Goal: Task Accomplishment & Management: Manage account settings

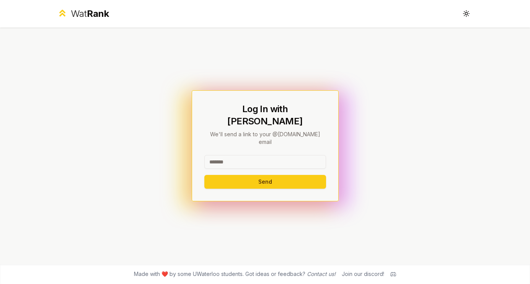
click at [243, 155] on input at bounding box center [265, 162] width 122 height 14
type input "*****"
click at [280, 175] on button "Send" at bounding box center [265, 182] width 122 height 14
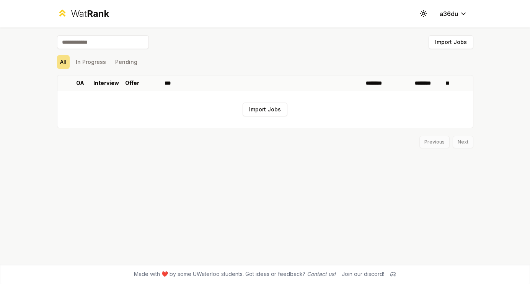
click at [96, 42] on input at bounding box center [103, 42] width 92 height 14
click at [462, 12] on html "Wat Rank Toggle theme a36du Import Jobs All In Progress Pending OA Interview Of…" at bounding box center [265, 142] width 530 height 284
click at [300, 65] on html "Wat Rank Toggle theme a36du Import Jobs All In Progress Pending OA Interview Of…" at bounding box center [265, 142] width 530 height 284
click at [73, 13] on div "Wat Rank" at bounding box center [90, 14] width 38 height 12
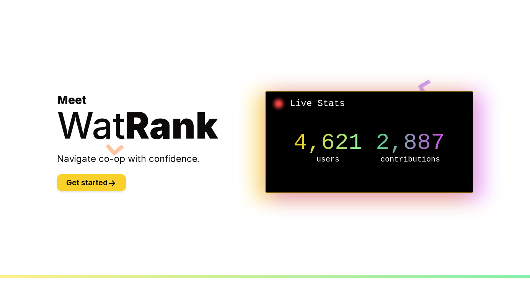
click at [95, 187] on button "Get started" at bounding box center [91, 182] width 69 height 17
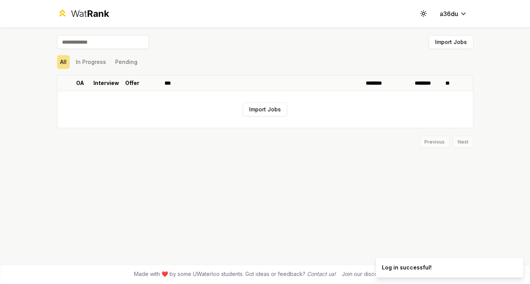
click at [98, 42] on input at bounding box center [103, 42] width 92 height 14
type input "***"
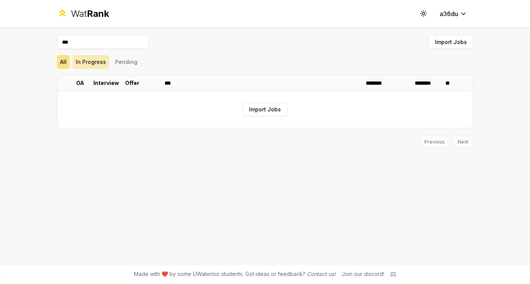
click at [83, 67] on button "In Progress" at bounding box center [91, 62] width 36 height 14
click at [131, 61] on button "Pending" at bounding box center [126, 62] width 28 height 14
click at [67, 61] on button "All" at bounding box center [63, 62] width 13 height 14
click at [93, 11] on span "Rank" at bounding box center [98, 13] width 22 height 11
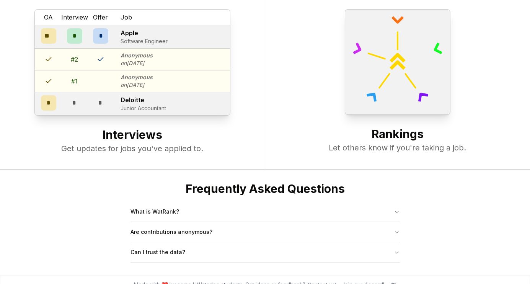
scroll to position [295, 0]
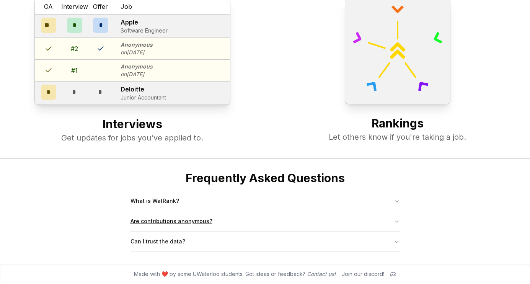
click at [171, 222] on button "Are contributions anonymous?" at bounding box center [264, 221] width 269 height 20
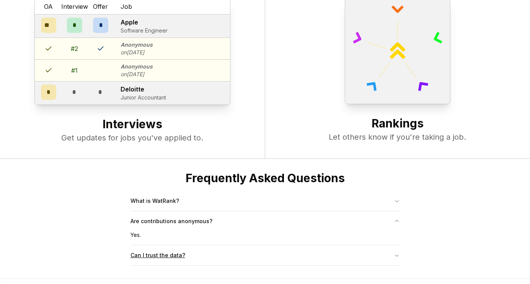
click at [161, 256] on button "Can I trust the data?" at bounding box center [264, 255] width 269 height 20
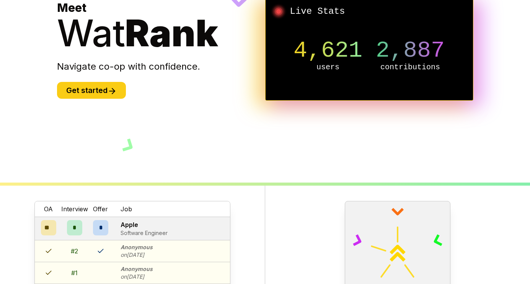
scroll to position [0, 0]
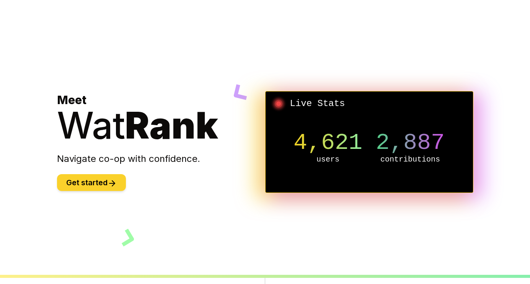
click at [115, 181] on icon at bounding box center [113, 183] width 3 height 5
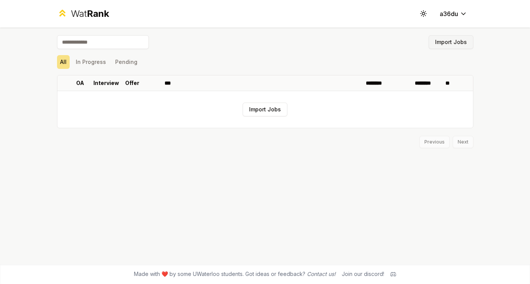
click at [454, 43] on button "Import Jobs" at bounding box center [450, 42] width 45 height 14
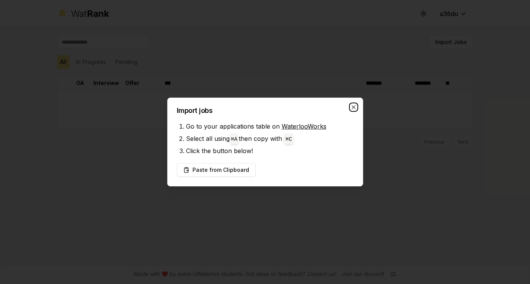
click at [353, 107] on icon "button" at bounding box center [353, 106] width 3 height 3
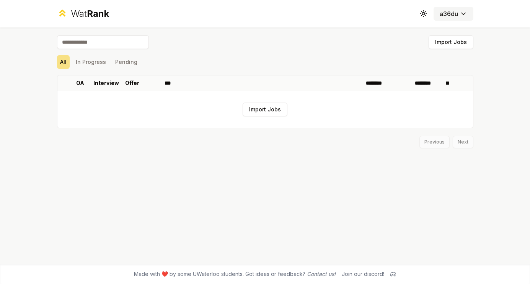
click at [448, 19] on button "a36du" at bounding box center [453, 14] width 40 height 14
click at [414, 16] on div "Wat Rank Toggle theme a36du" at bounding box center [265, 14] width 441 height 28
click at [421, 16] on icon at bounding box center [421, 16] width 0 height 0
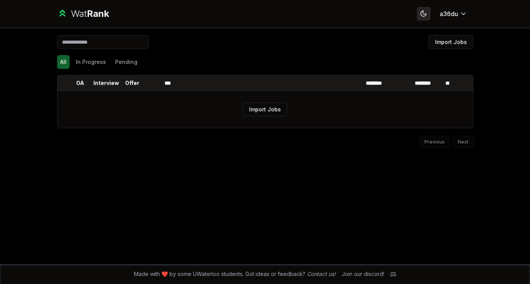
click at [421, 16] on icon at bounding box center [422, 13] width 5 height 5
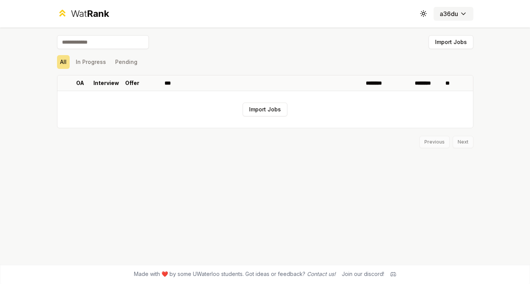
click at [464, 16] on html "Wat Rank Toggle theme a36du Import Jobs All In Progress Pending OA Interview Of…" at bounding box center [265, 142] width 530 height 284
click at [465, 16] on html "Wat Rank Toggle theme a36du Import Jobs All In Progress Pending OA Interview Of…" at bounding box center [265, 142] width 530 height 284
